Goal: Use online tool/utility: Utilize a website feature to perform a specific function

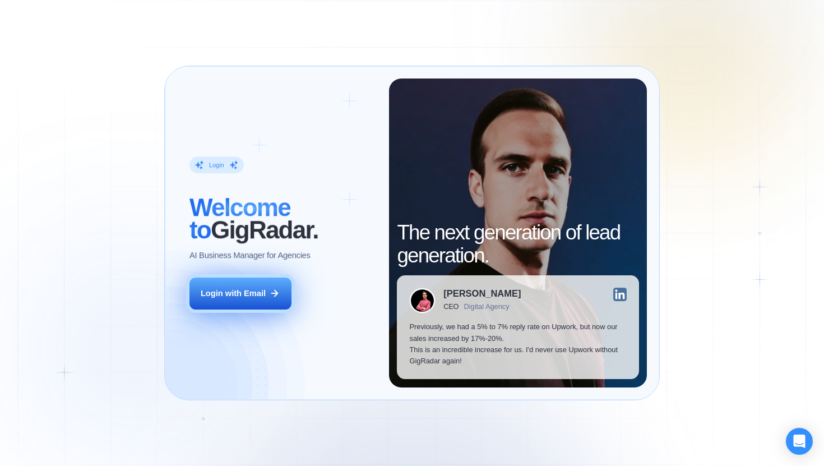
click at [258, 294] on div "Login with Email" at bounding box center [233, 292] width 65 height 11
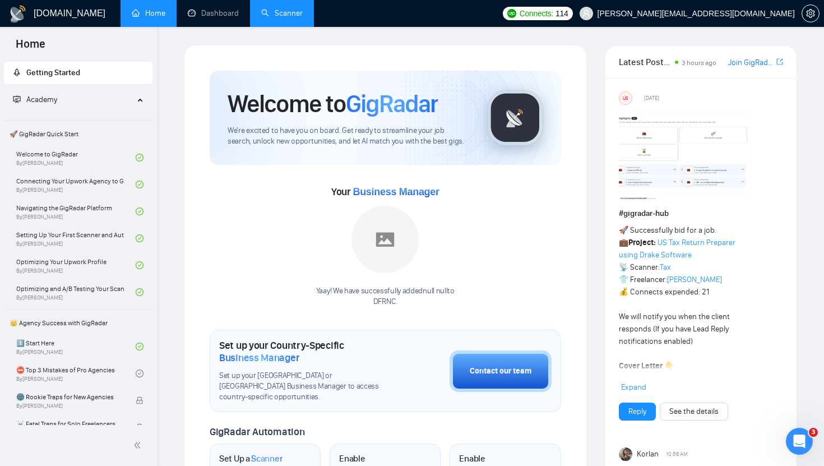
click at [292, 14] on link "Scanner" at bounding box center [281, 13] width 41 height 10
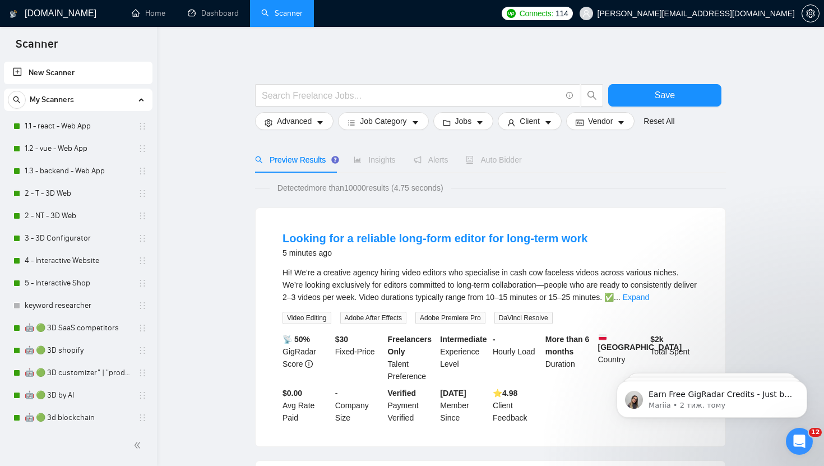
click at [807, 445] on div "Відкрити програму для спілкування Intercom" at bounding box center [797, 439] width 37 height 37
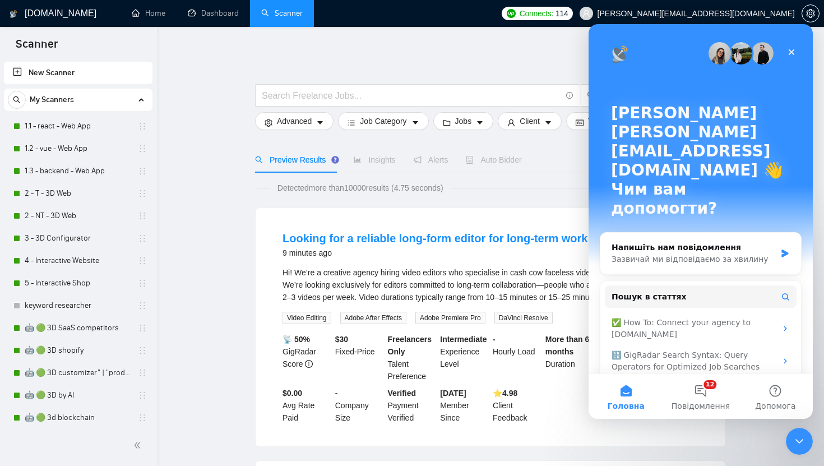
click at [551, 73] on div at bounding box center [490, 78] width 471 height 11
click at [797, 52] on div "Закрити" at bounding box center [791, 52] width 20 height 20
